Goal: Obtain resource: Download file/media

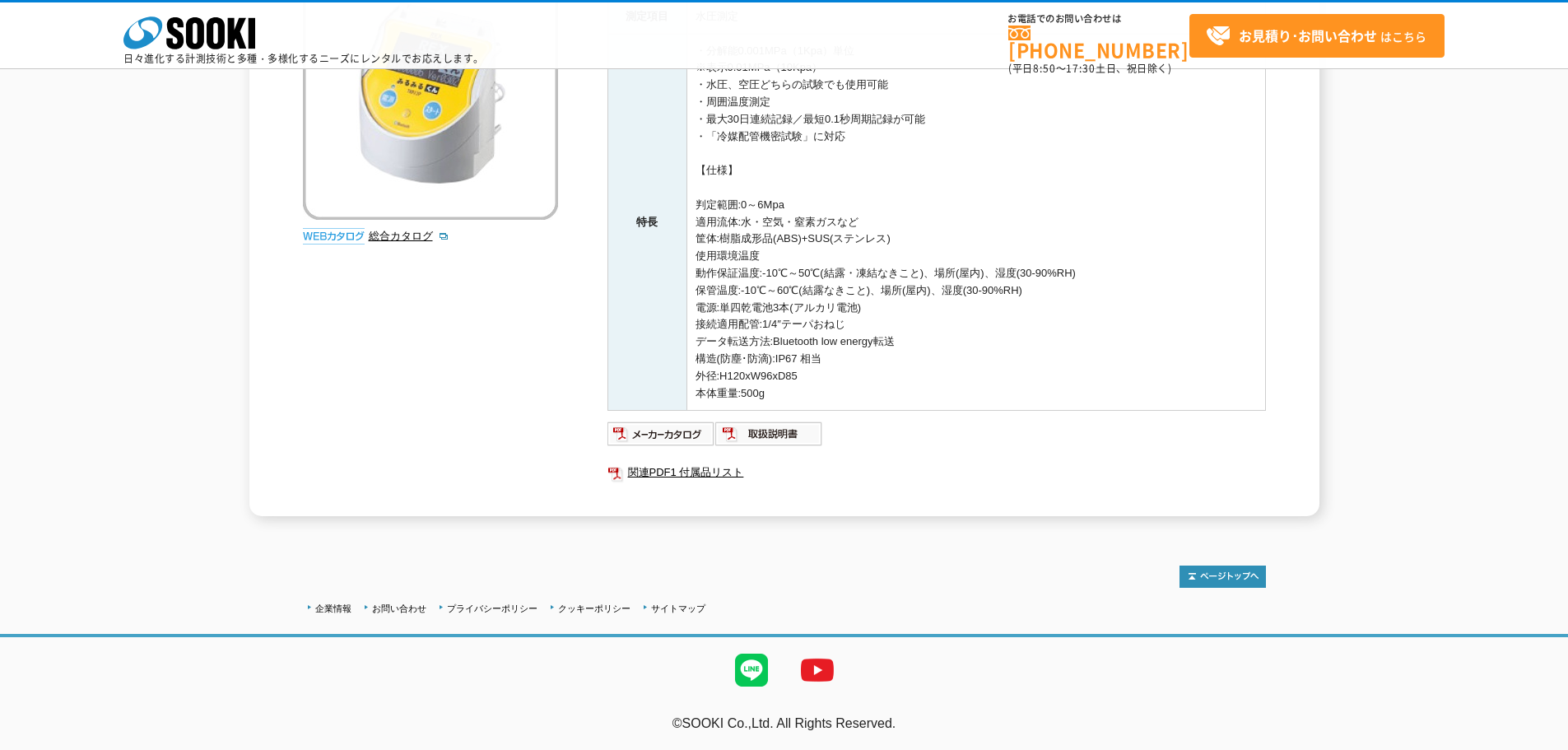
scroll to position [201, 0]
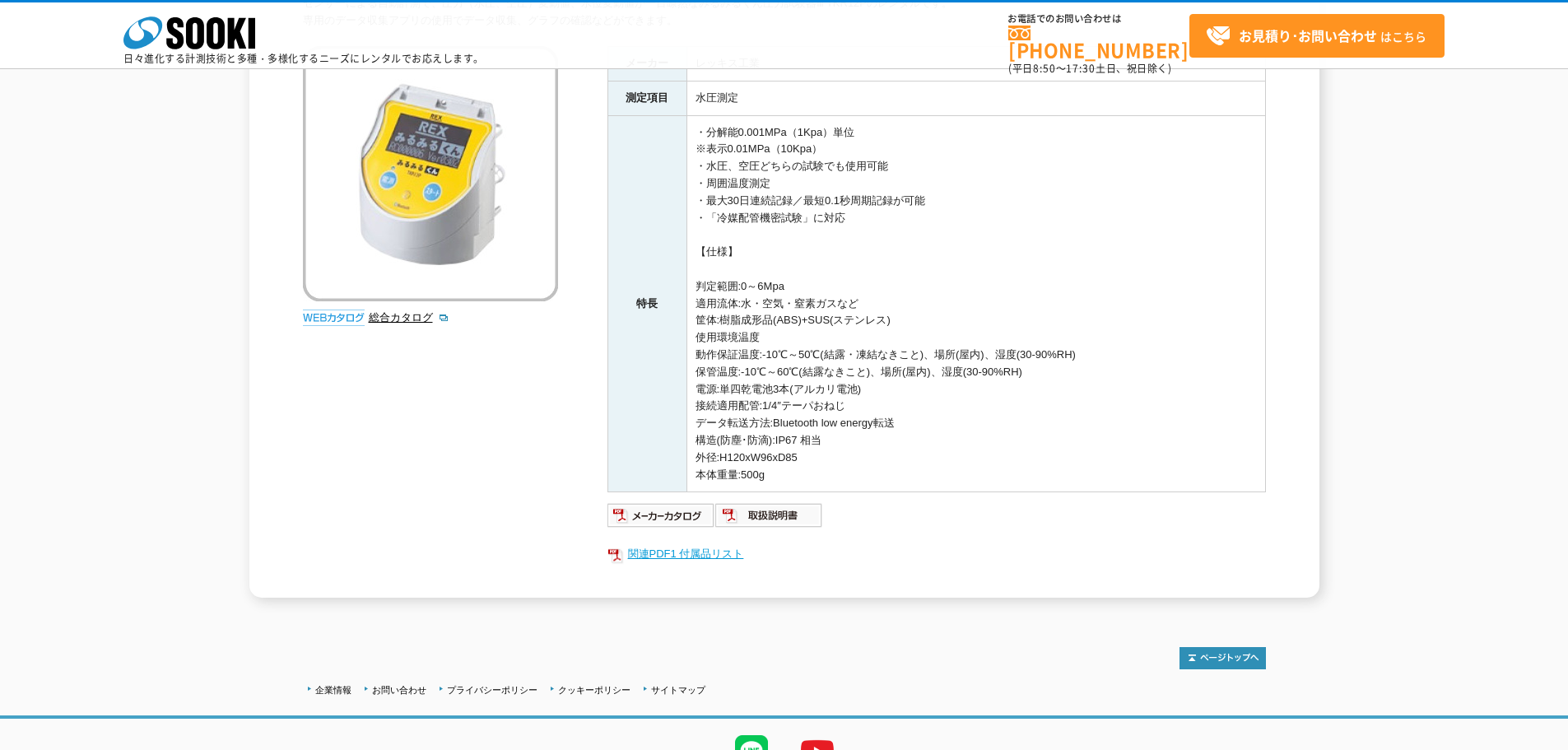
click at [680, 546] on link "関連PDF1 付属品リスト" at bounding box center [937, 554] width 659 height 21
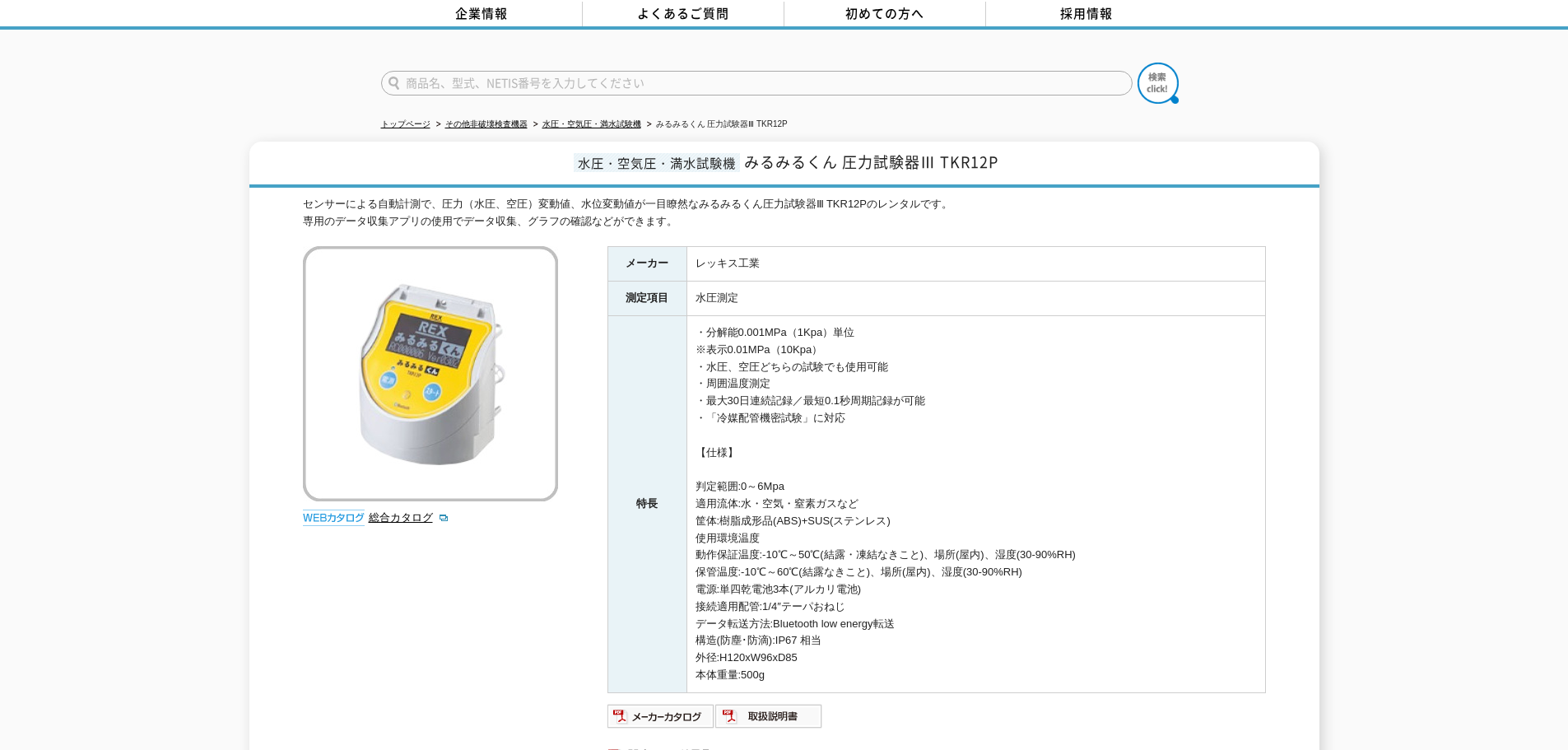
scroll to position [0, 0]
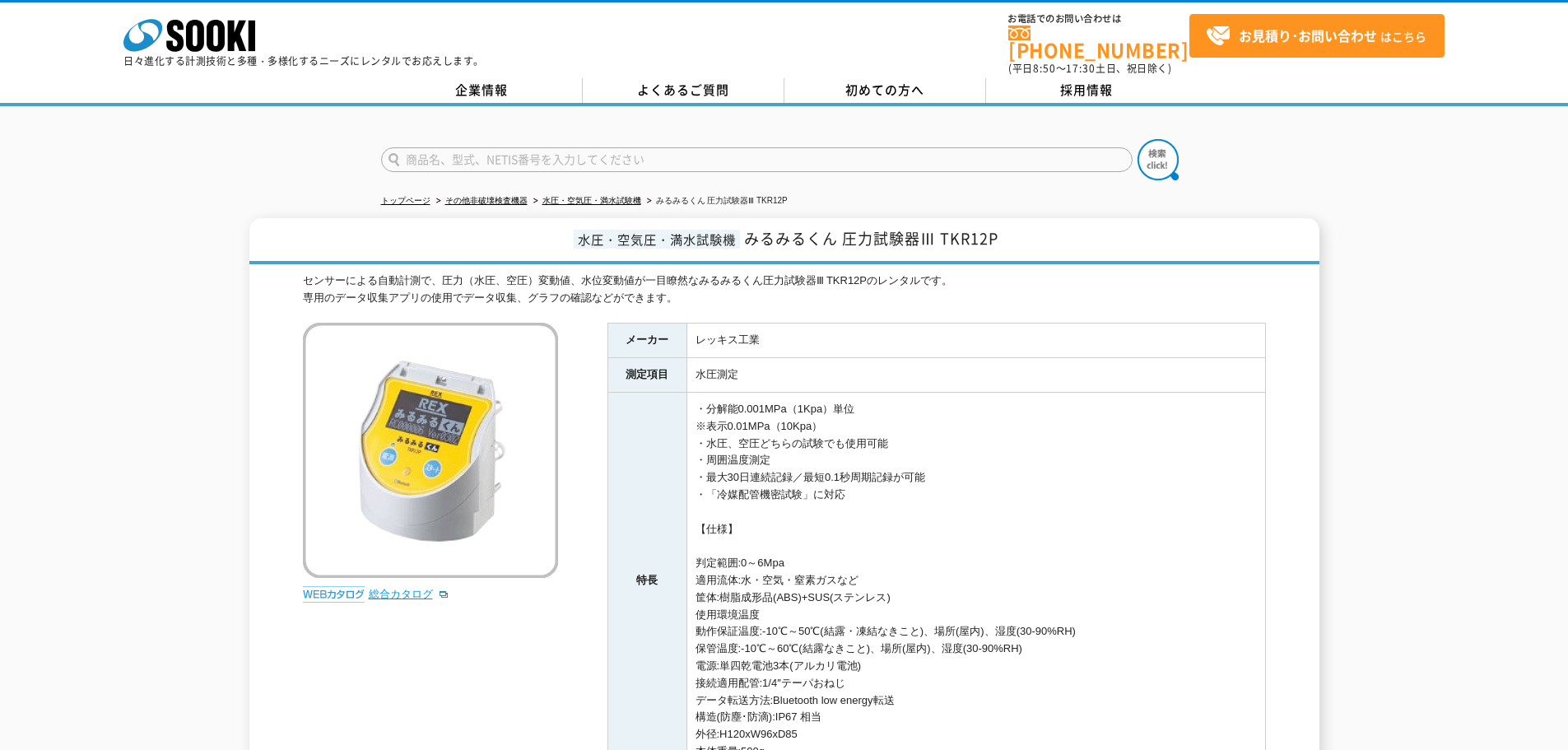
click at [411, 588] on link "総合カタログ" at bounding box center [408, 594] width 81 height 12
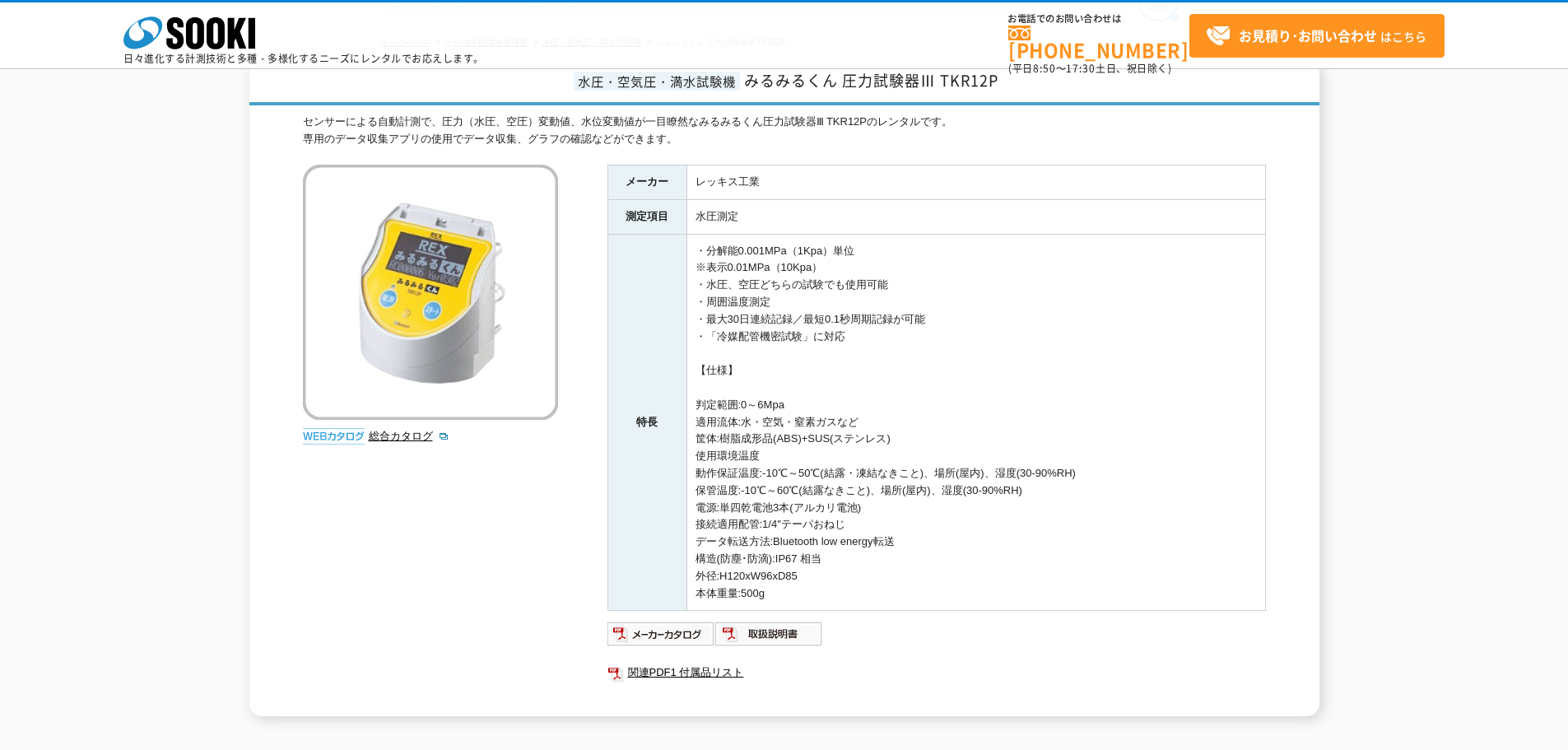
scroll to position [164, 0]
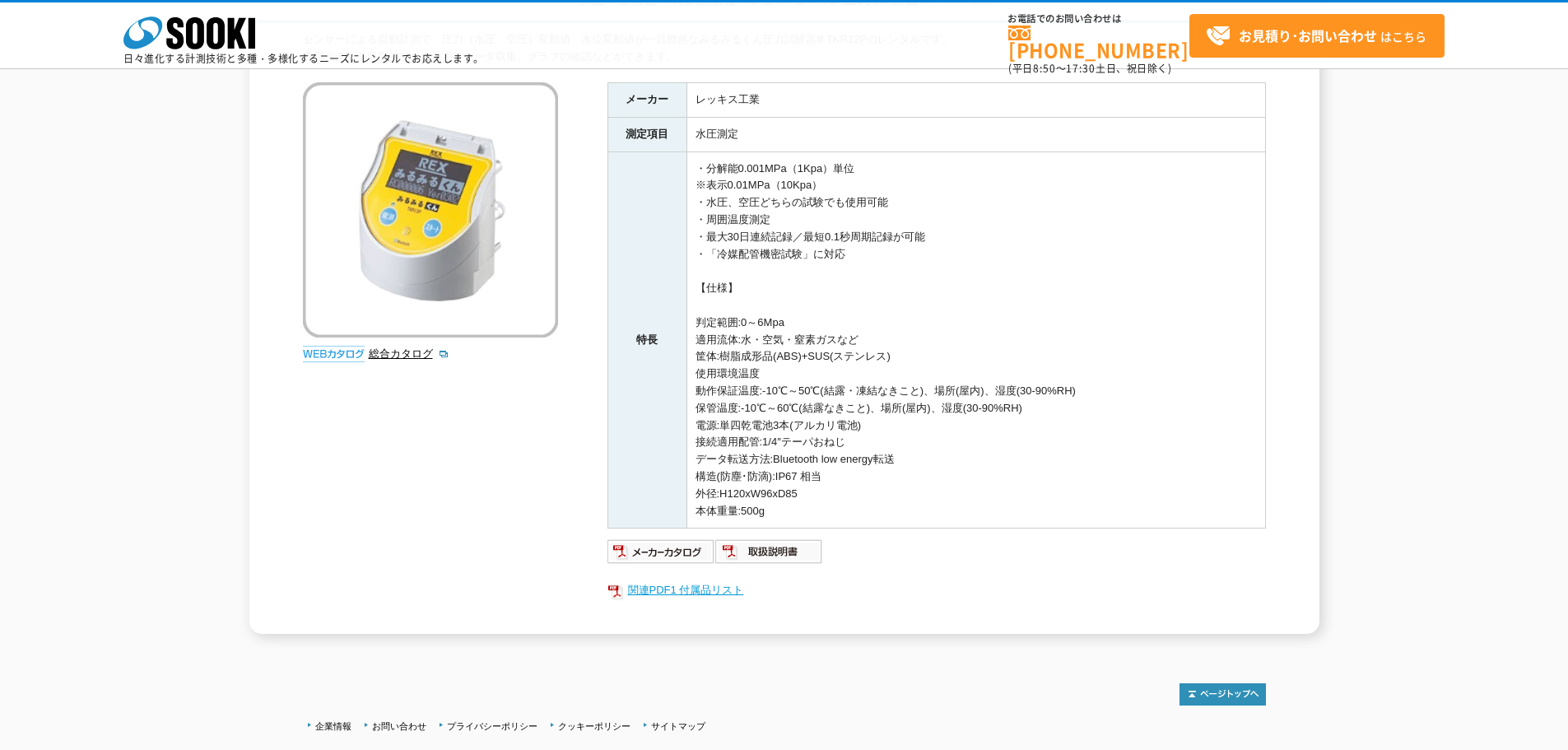
click at [717, 595] on link "関連PDF1 付属品リスト" at bounding box center [937, 590] width 659 height 21
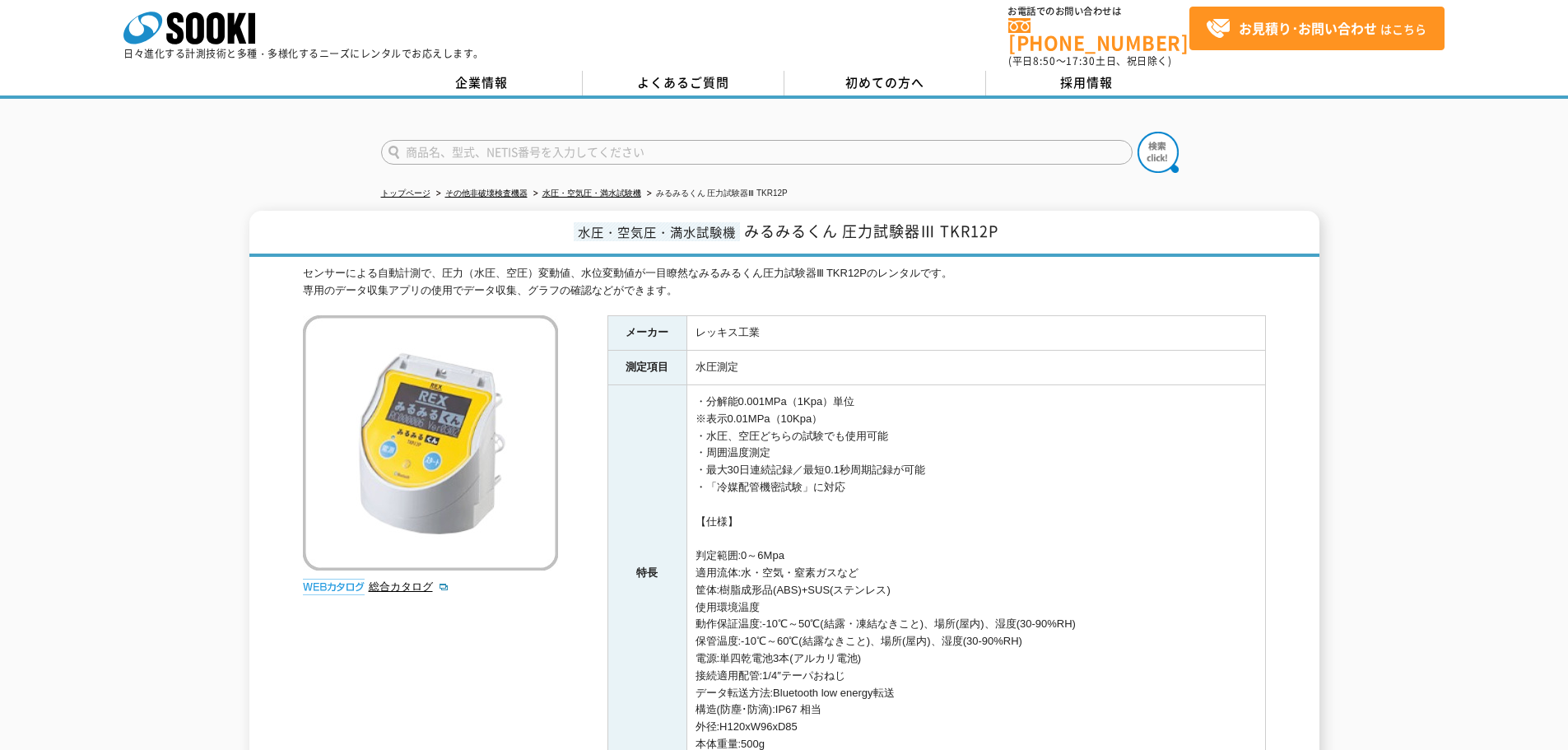
scroll to position [0, 0]
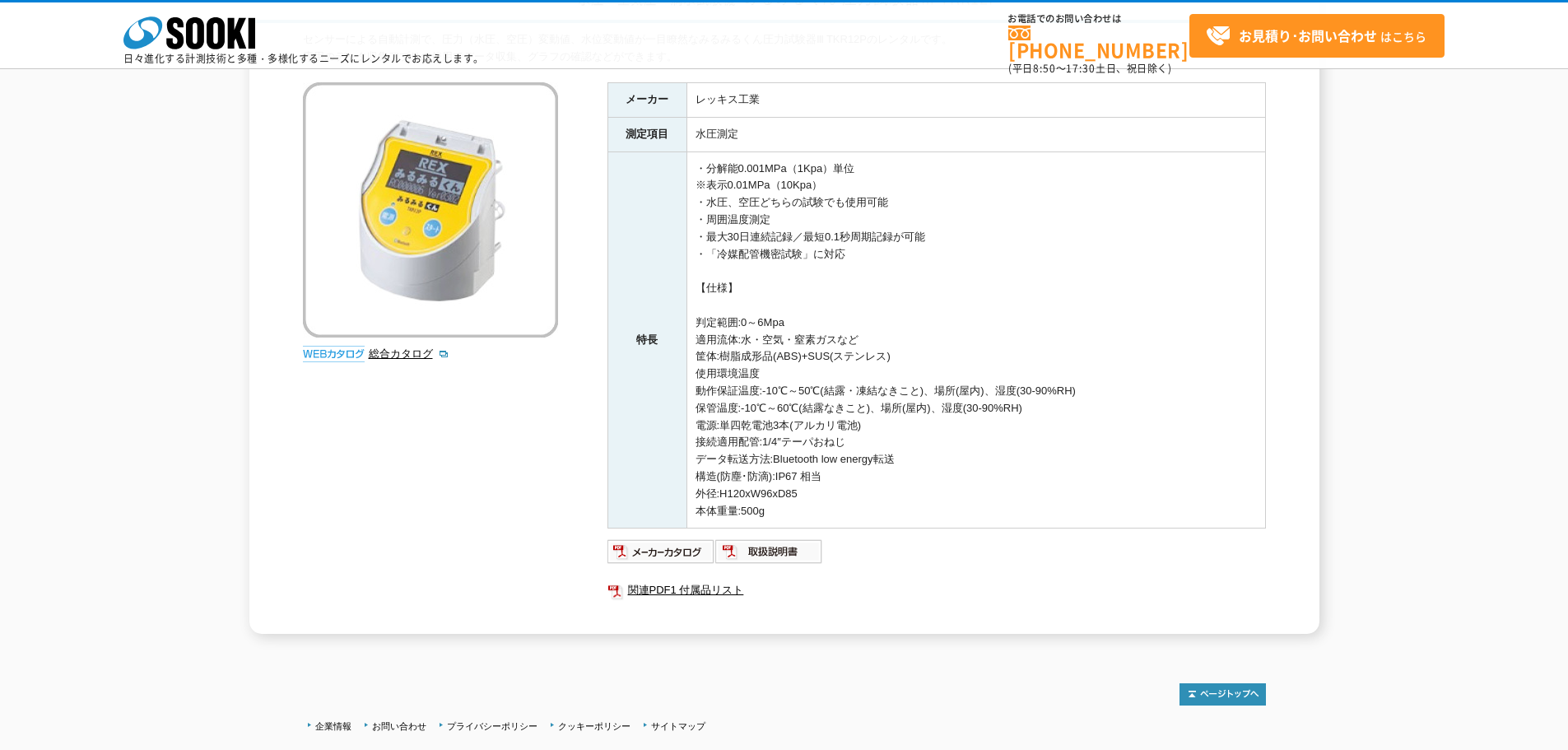
scroll to position [83, 0]
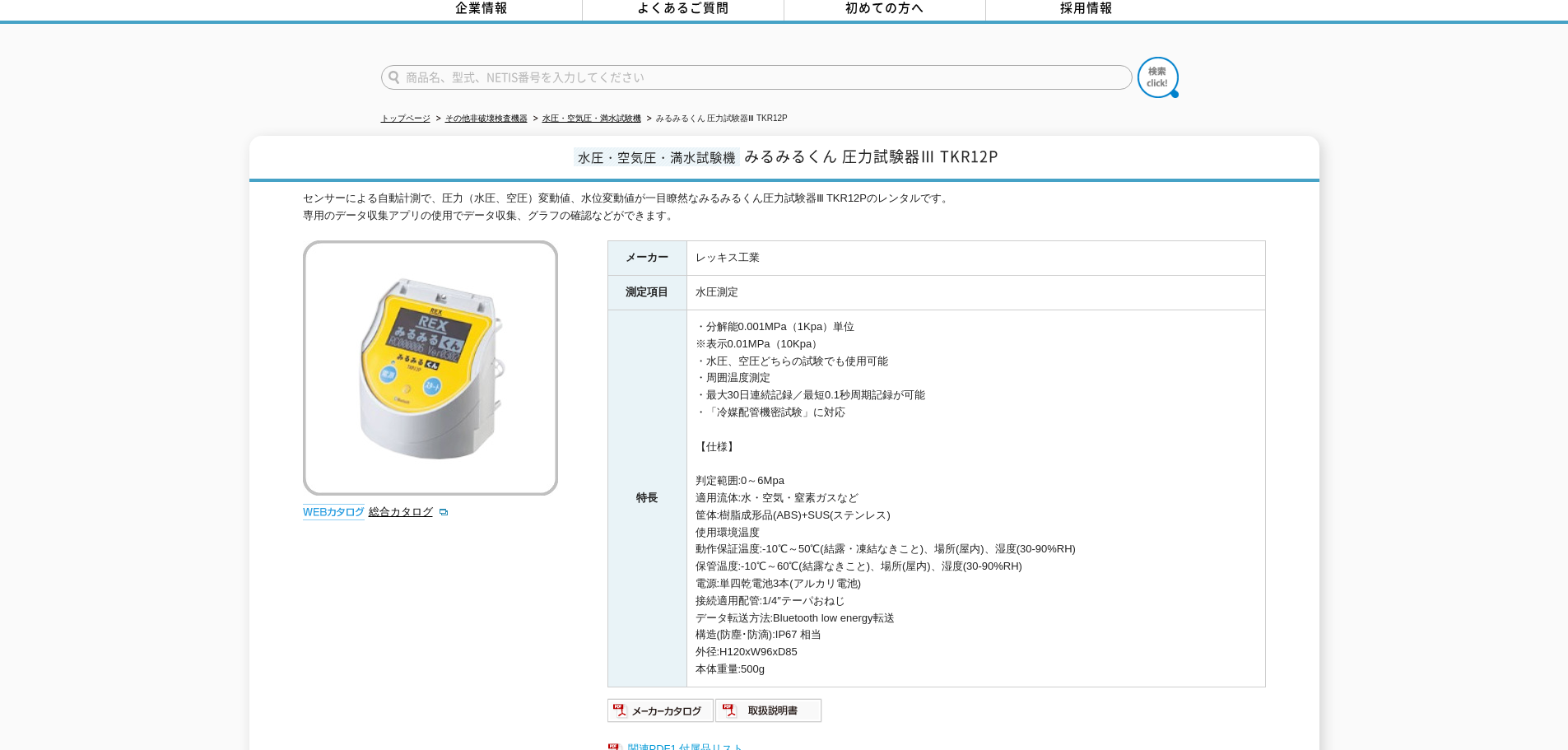
click at [677, 738] on link "関連PDF1 付属品リスト" at bounding box center [937, 749] width 659 height 21
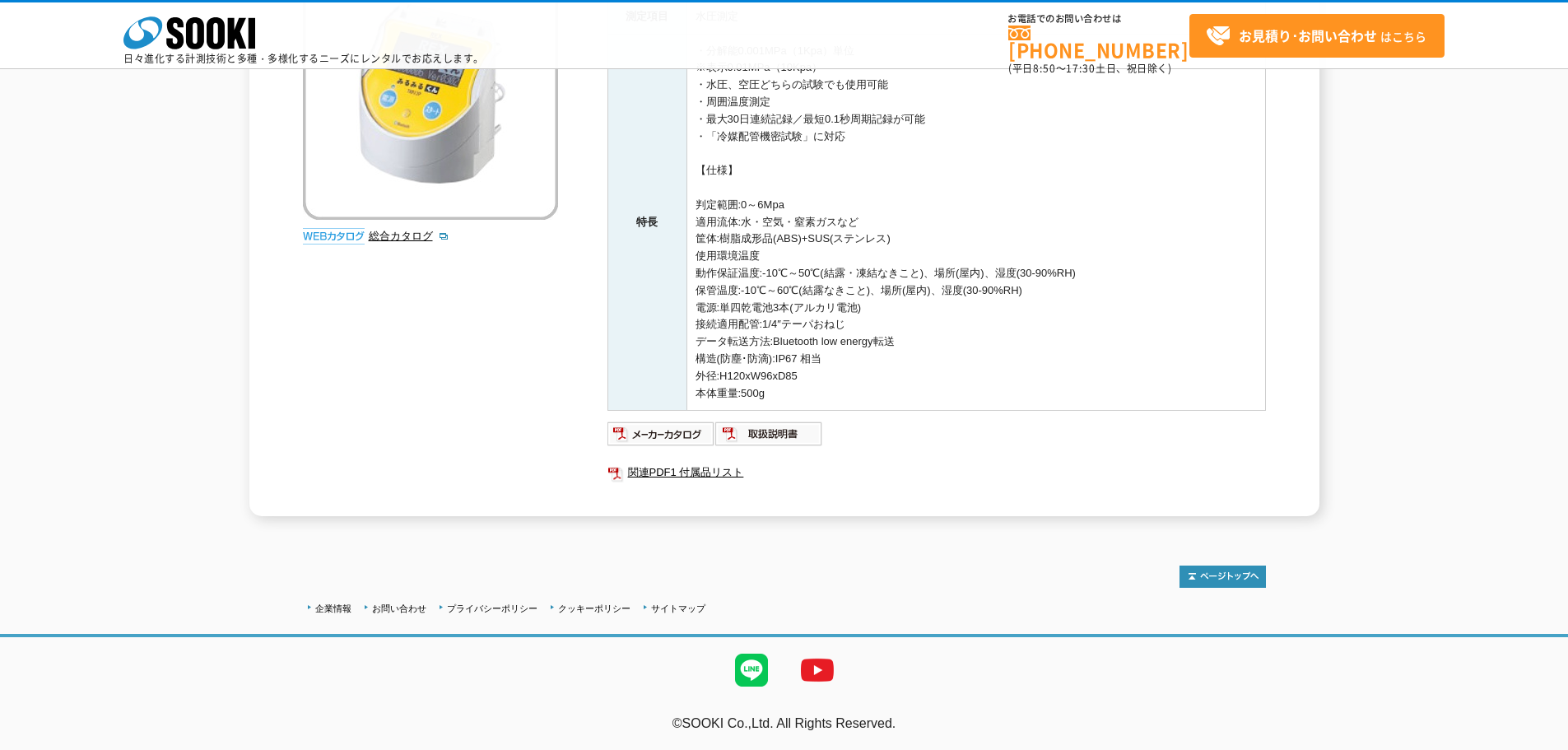
scroll to position [283, 0]
click at [663, 464] on link "関連PDF1 付属品リスト" at bounding box center [937, 472] width 659 height 21
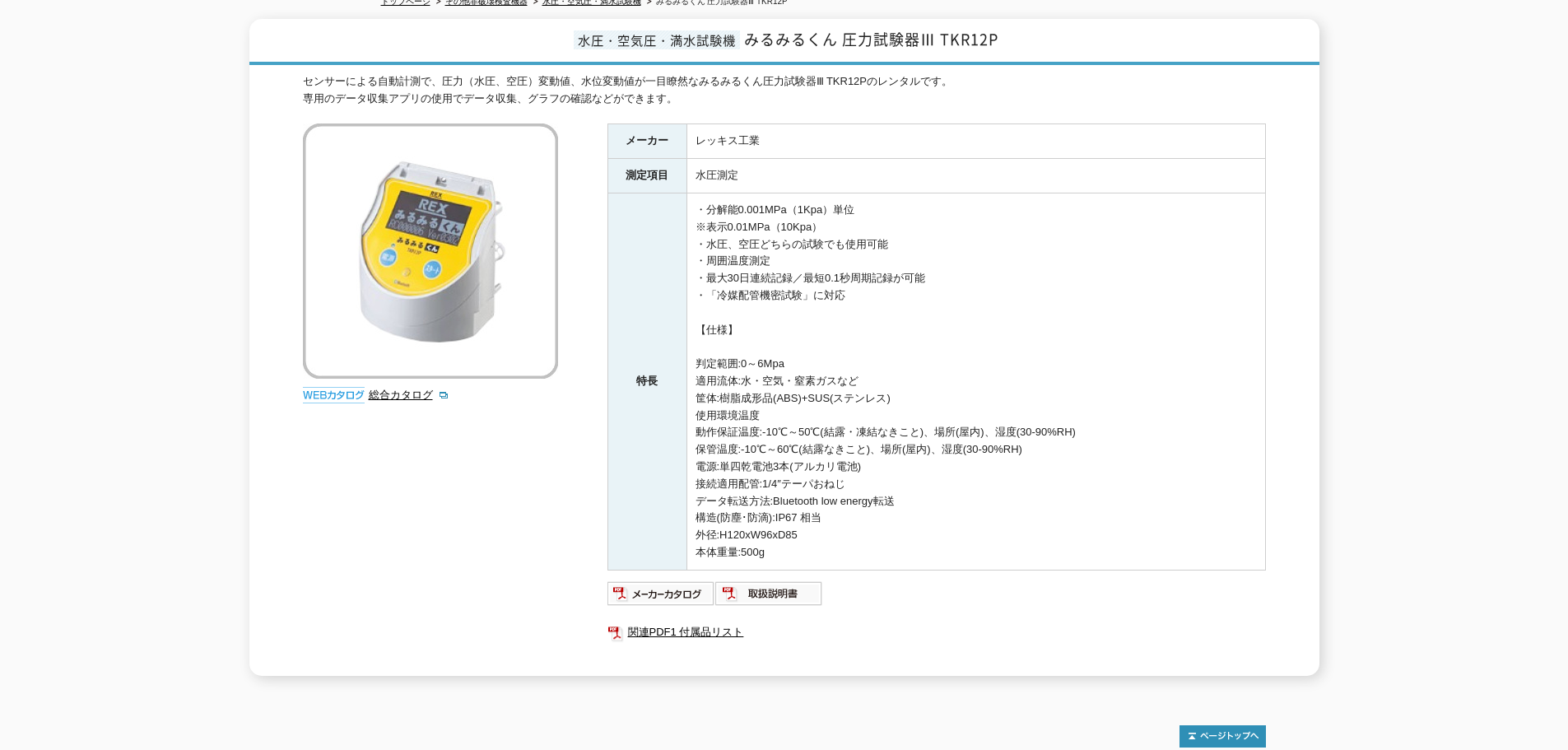
scroll to position [0, 0]
